Goal: Task Accomplishment & Management: Manage account settings

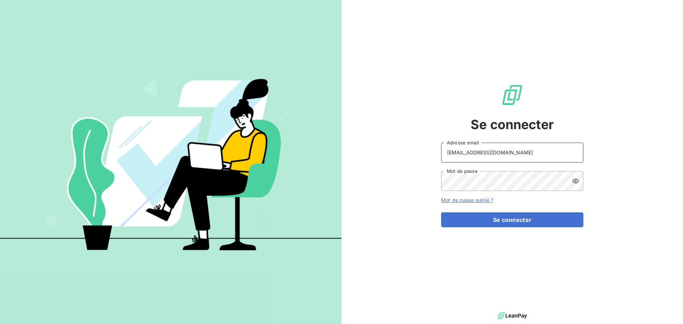
click at [508, 157] on input "[EMAIL_ADDRESS][DOMAIN_NAME]" at bounding box center [512, 153] width 142 height 20
type input "[EMAIL_ADDRESS][DOMAIN_NAME]"
click at [516, 218] on button "Se connecter" at bounding box center [512, 219] width 142 height 15
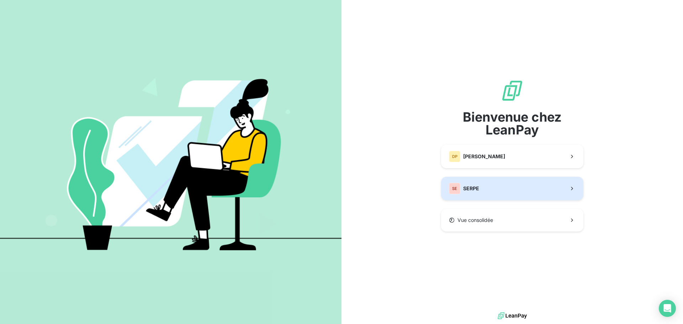
click at [460, 187] on div "SE" at bounding box center [454, 188] width 11 height 11
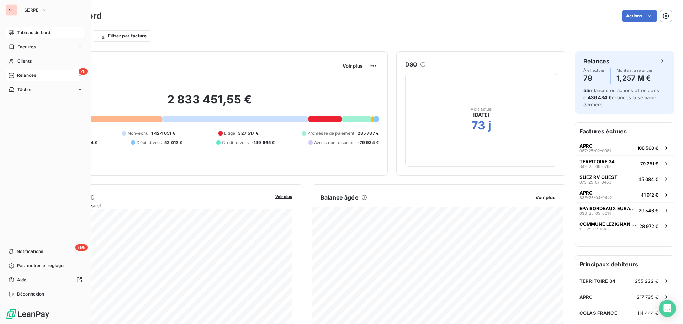
click at [33, 78] on span "Relances" at bounding box center [26, 75] width 19 height 6
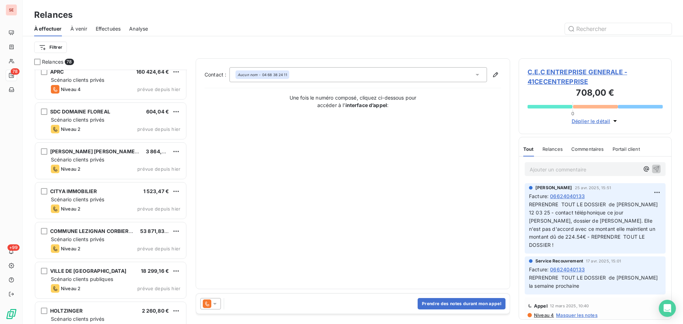
scroll to position [2663, 0]
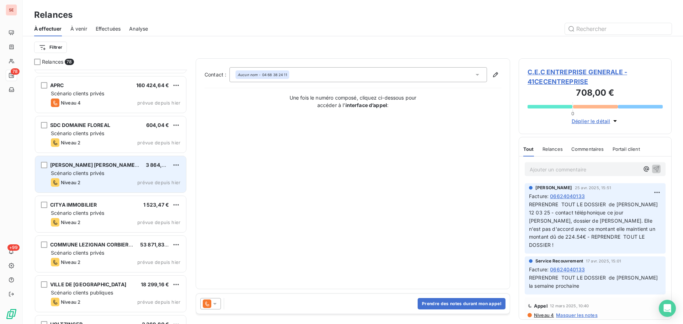
click at [153, 185] on span "prévue depuis hier" at bounding box center [158, 183] width 43 height 6
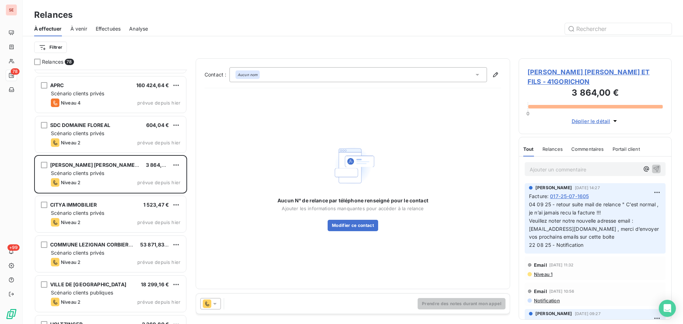
click at [573, 70] on span "[PERSON_NAME] [PERSON_NAME] ET FILS - 41GORICHON" at bounding box center [594, 76] width 135 height 19
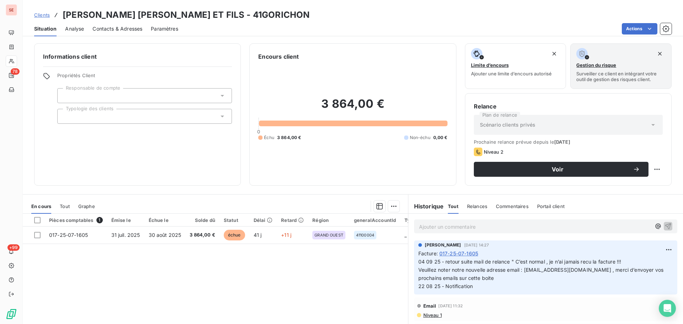
click at [598, 130] on div "Scénario clients privés" at bounding box center [568, 125] width 189 height 20
click at [483, 121] on div "Scénario clients privés" at bounding box center [568, 125] width 189 height 20
click at [649, 125] on icon at bounding box center [652, 124] width 7 height 7
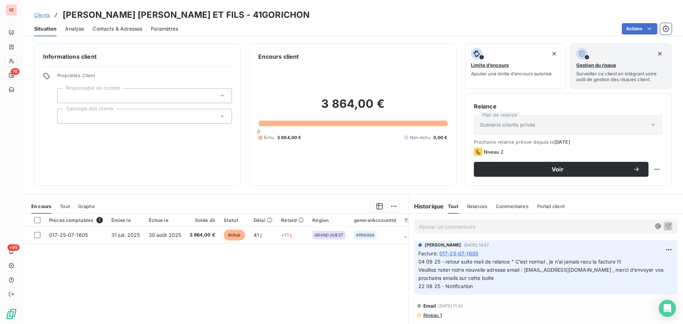
click at [640, 126] on div "Scénario clients privés" at bounding box center [568, 125] width 189 height 20
click at [491, 125] on span "Scénario clients privés" at bounding box center [507, 124] width 55 height 7
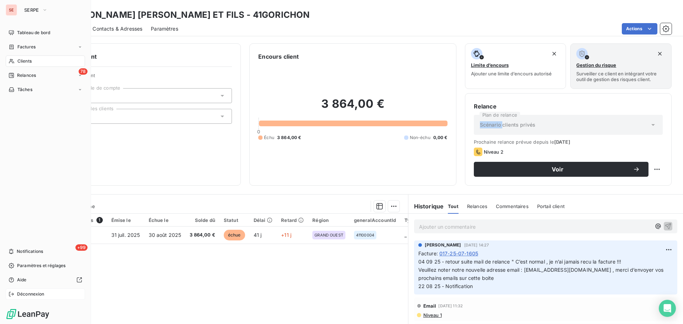
click at [29, 295] on span "Déconnexion" at bounding box center [30, 294] width 27 height 6
